Goal: Communication & Community: Answer question/provide support

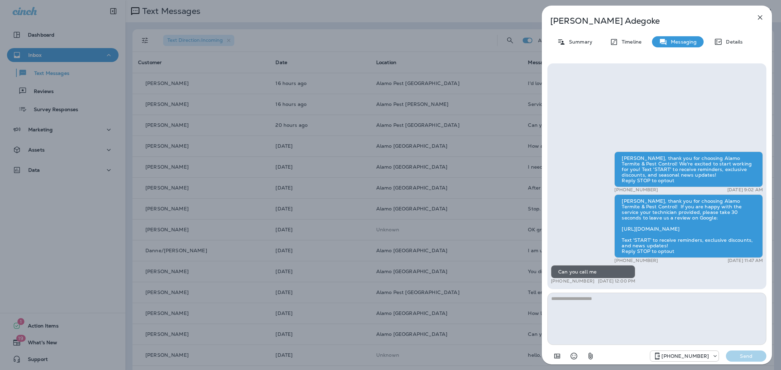
click at [759, 17] on icon "button" at bounding box center [760, 17] width 8 height 8
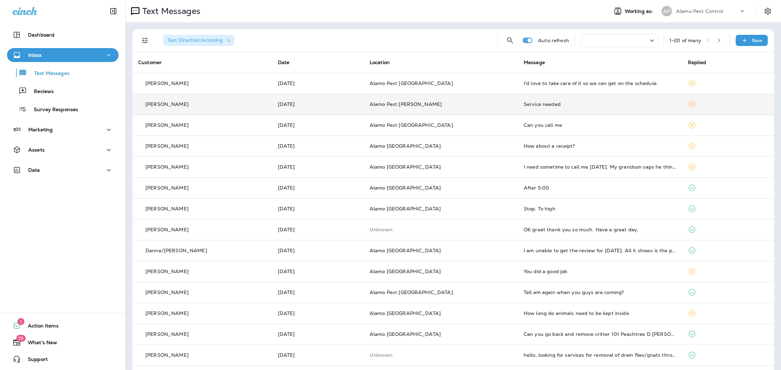
click at [574, 103] on div "Service needed" at bounding box center [600, 104] width 153 height 6
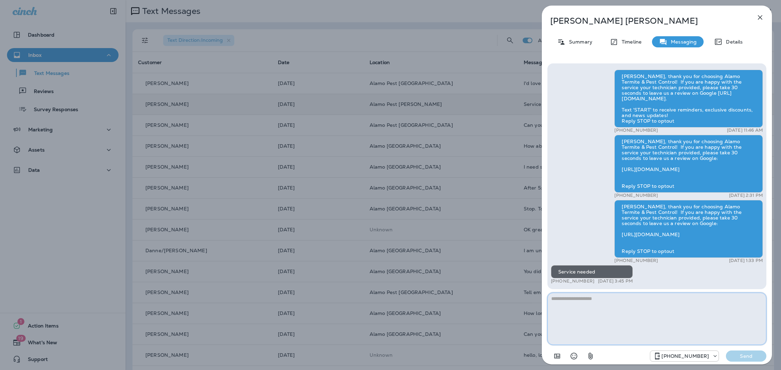
click at [608, 302] on textarea at bounding box center [656, 319] width 219 height 52
type textarea "**********"
click at [752, 362] on div "[PHONE_NUMBER] Send" at bounding box center [656, 354] width 219 height 18
click at [750, 356] on p "Send" at bounding box center [746, 356] width 29 height 6
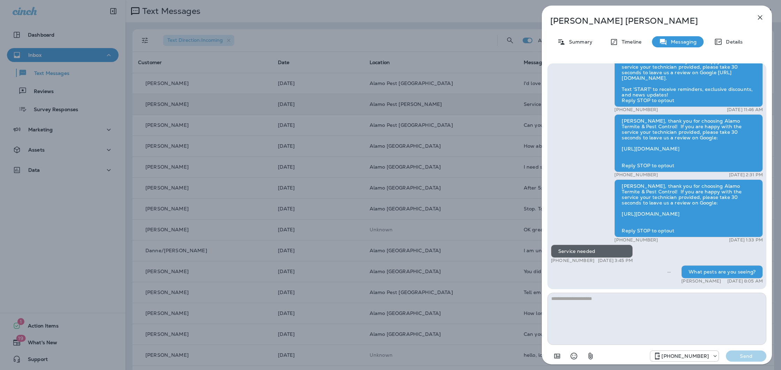
click at [762, 17] on icon "button" at bounding box center [760, 17] width 8 height 8
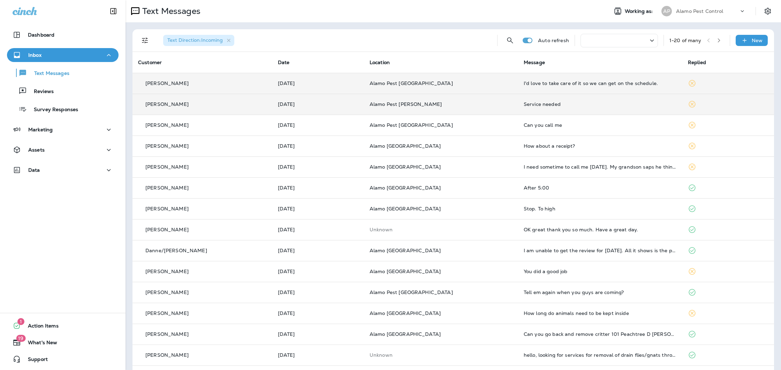
click at [640, 82] on div "I'd love to take care of it so we can get on the schedule." at bounding box center [600, 84] width 153 height 6
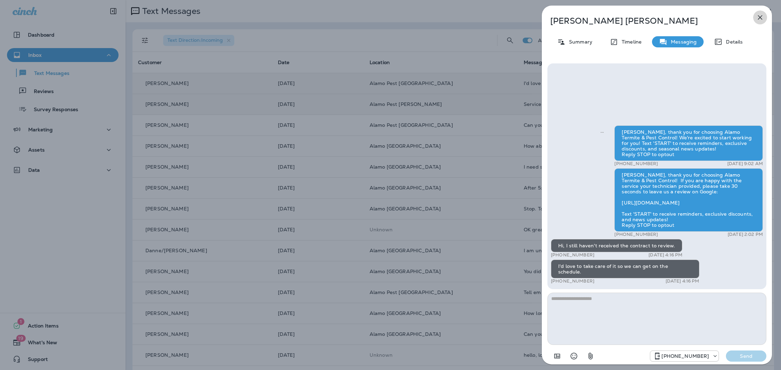
click at [758, 17] on icon "button" at bounding box center [760, 17] width 8 height 8
